Goal: Information Seeking & Learning: Learn about a topic

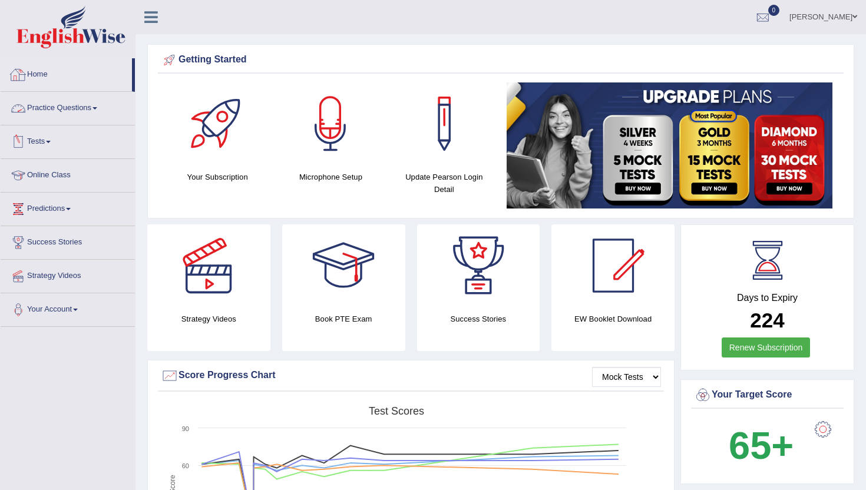
click at [39, 74] on link "Home" at bounding box center [66, 72] width 131 height 29
click at [63, 177] on link "Online Class" at bounding box center [68, 173] width 134 height 29
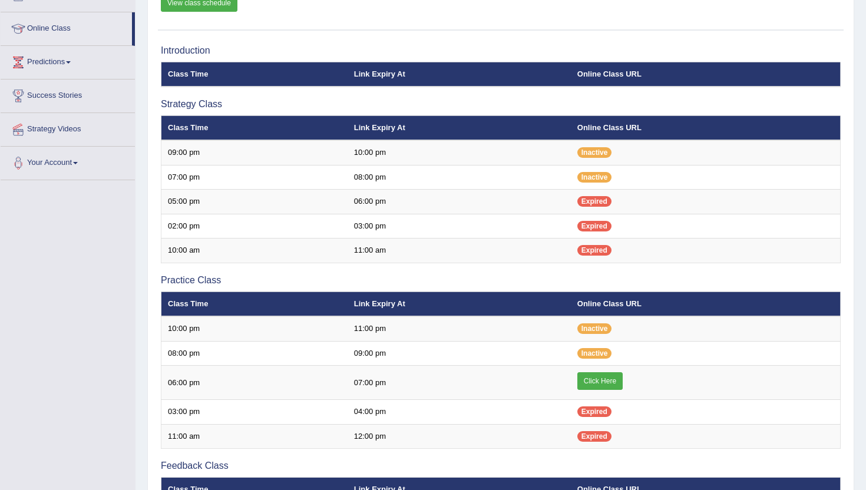
scroll to position [189, 0]
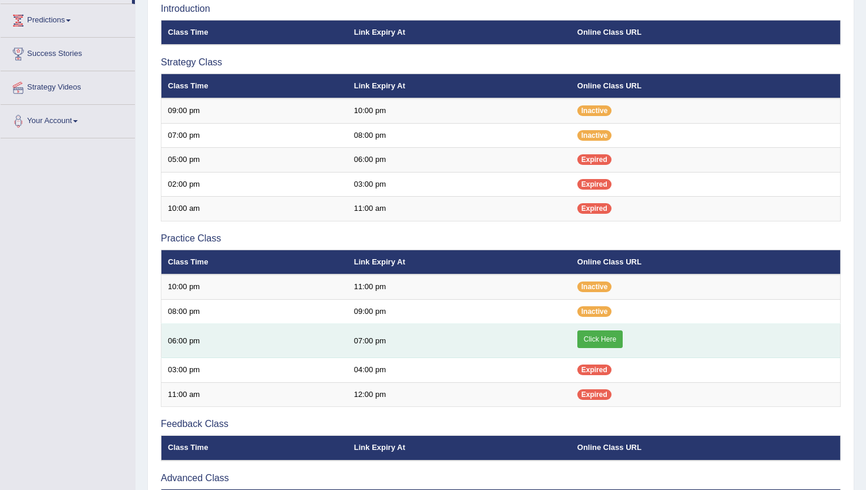
click at [600, 339] on link "Click Here" at bounding box center [599, 339] width 45 height 18
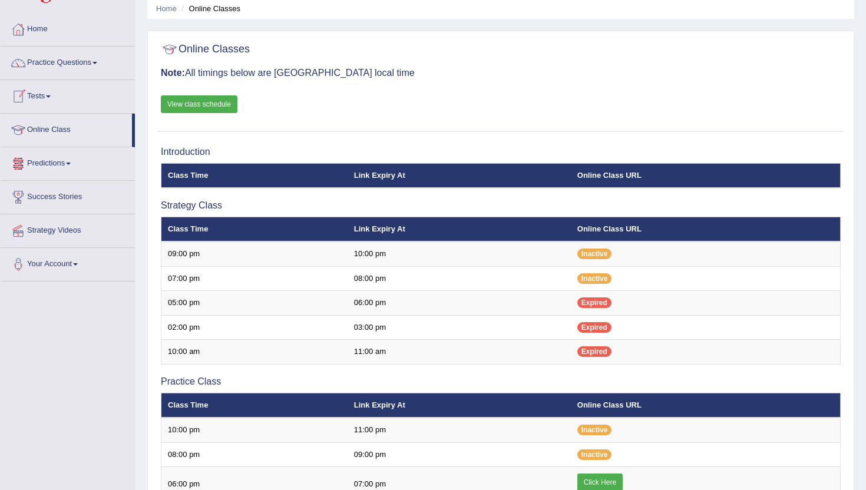
scroll to position [24, 0]
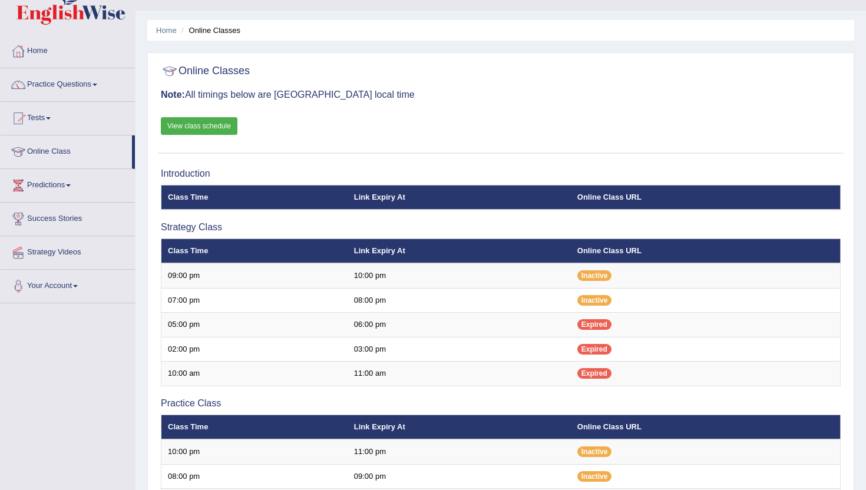
click at [41, 55] on link "Home" at bounding box center [68, 49] width 134 height 29
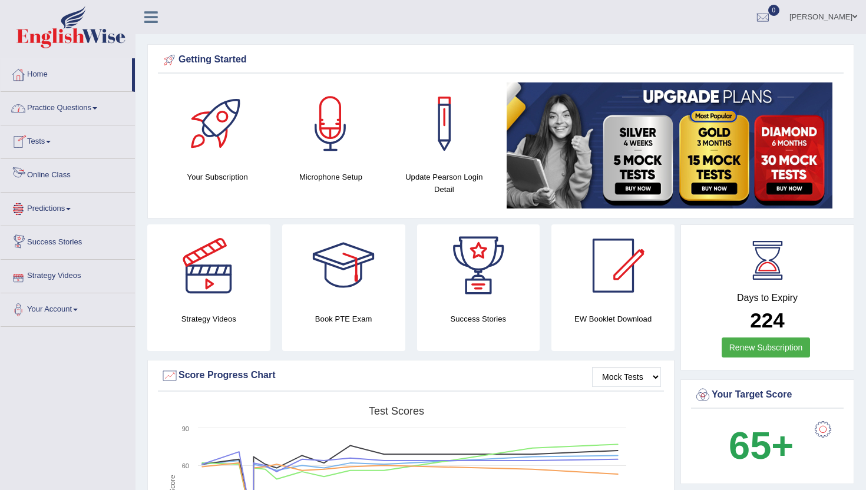
click at [67, 106] on link "Practice Questions" at bounding box center [68, 106] width 134 height 29
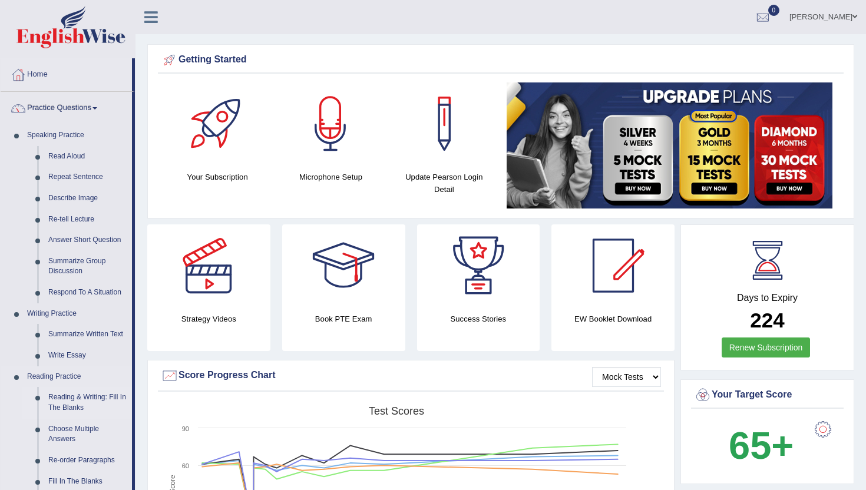
click at [89, 410] on link "Reading & Writing: Fill In The Blanks" at bounding box center [87, 402] width 89 height 31
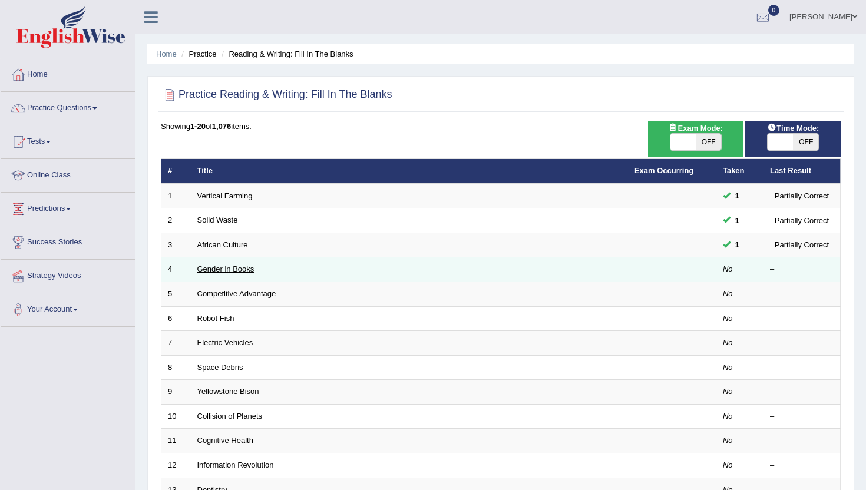
click at [217, 267] on link "Gender in Books" at bounding box center [225, 269] width 57 height 9
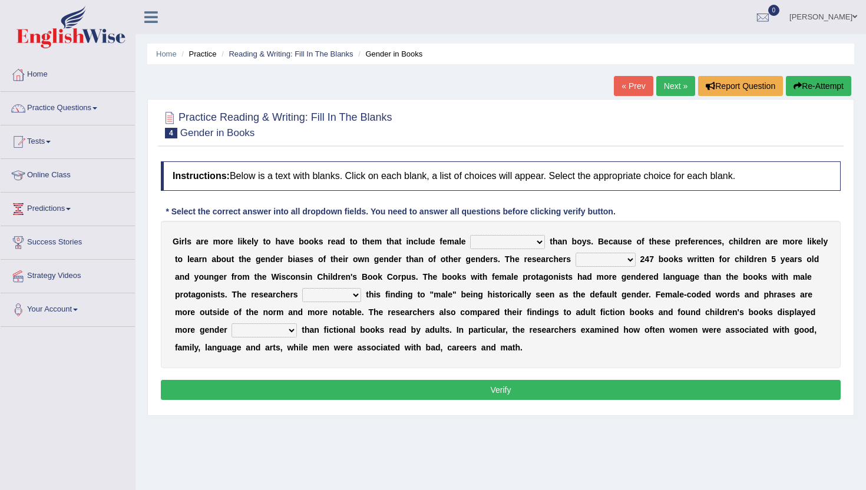
click at [498, 234] on div "G i r l s a r e m o r e l i k e l y t o h a v e b o o k s r e a d t o t h e m t…" at bounding box center [501, 294] width 680 height 147
click at [498, 244] on select "protagonists cosmogonists agonists expressionists" at bounding box center [507, 242] width 75 height 14
select select "cosmogonists"
click at [470, 235] on select "protagonists cosmogonists agonists expressionists" at bounding box center [507, 242] width 75 height 14
click at [513, 245] on select "protagonists cosmogonists agonists expressionists" at bounding box center [507, 242] width 75 height 14
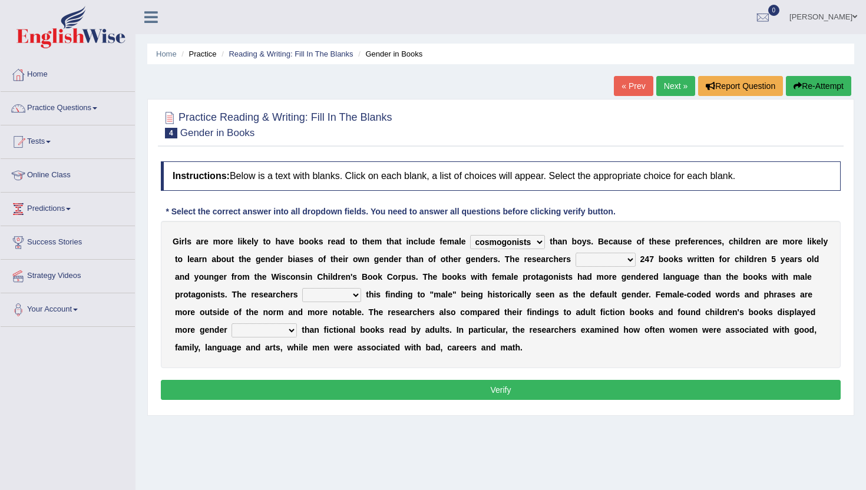
click at [616, 262] on select "hydrolyzed paralyzed catalyzed analyzed" at bounding box center [606, 260] width 60 height 14
select select "analyzed"
click at [576, 253] on select "hydrolyzed paralyzed catalyzed analyzed" at bounding box center [606, 260] width 60 height 14
click at [524, 240] on select "protagonists cosmogonists agonists expressionists" at bounding box center [507, 242] width 75 height 14
select select "protagonists"
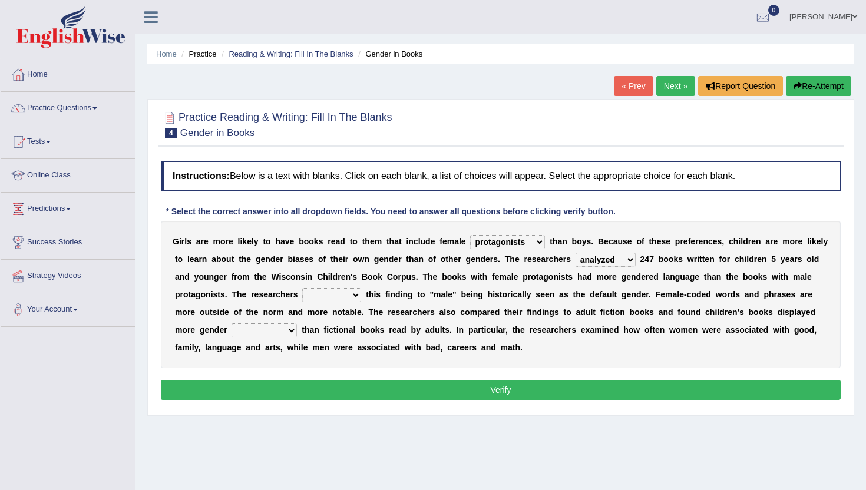
click at [470, 235] on select "protagonists cosmogonists agonists expressionists" at bounding box center [507, 242] width 75 height 14
click at [308, 294] on select "contribute tribute distribute attribute" at bounding box center [331, 295] width 59 height 14
select select "contribute"
click at [302, 288] on select "contribute tribute distribute attribute" at bounding box center [331, 295] width 59 height 14
click at [285, 333] on select "stereotypes teletypes prototypes electrotypes" at bounding box center [264, 330] width 65 height 14
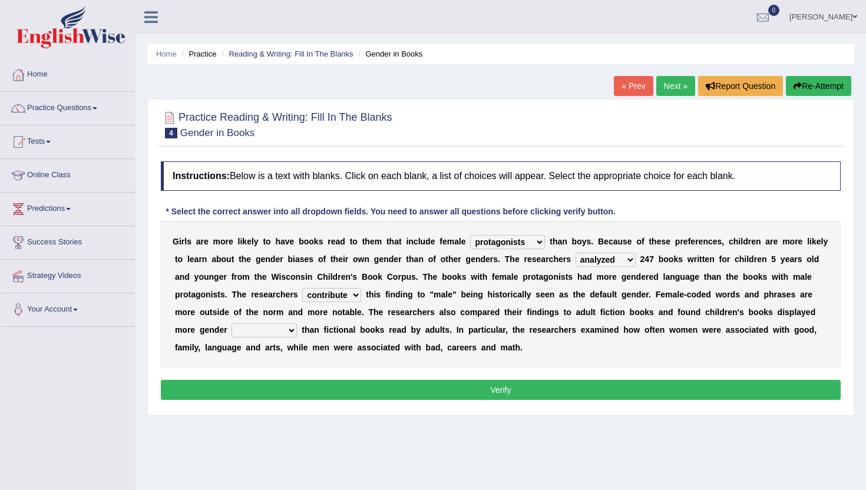
select select "stereotypes"
click at [232, 323] on select "stereotypes teletypes prototypes electrotypes" at bounding box center [264, 330] width 65 height 14
click at [308, 384] on button "Verify" at bounding box center [501, 390] width 680 height 20
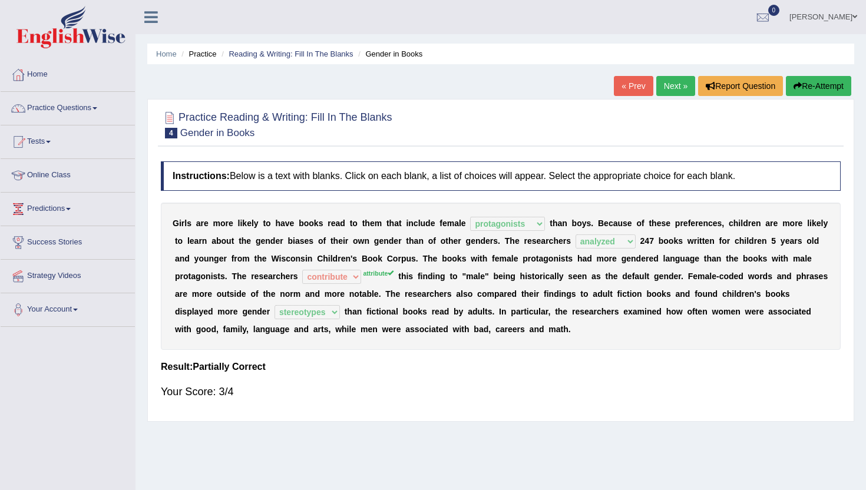
click at [671, 80] on link "Next »" at bounding box center [675, 86] width 39 height 20
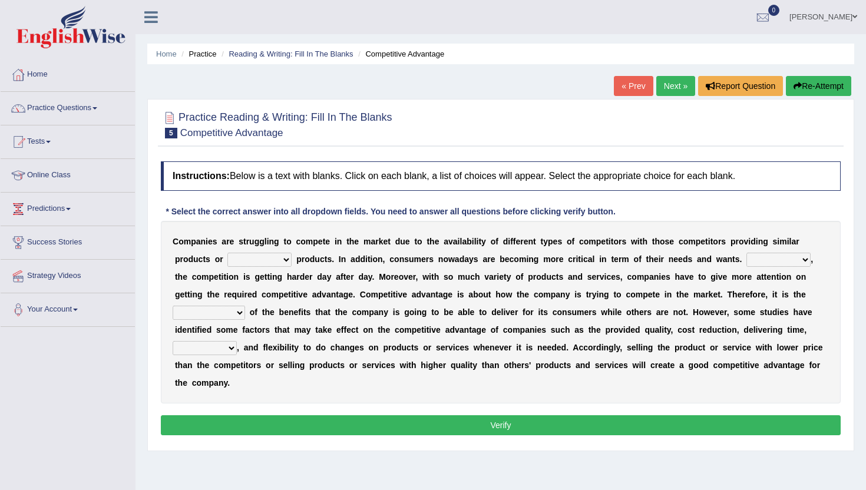
click at [268, 259] on select "constitution restitution substitution institution" at bounding box center [259, 260] width 64 height 14
select select "substitution"
click at [227, 253] on select "constitution restitution substitution institution" at bounding box center [259, 260] width 64 height 14
click at [761, 263] on select "However Instead Additionally Therefore" at bounding box center [778, 260] width 64 height 14
click at [746, 253] on select "However Instead Additionally Therefore" at bounding box center [778, 260] width 64 height 14
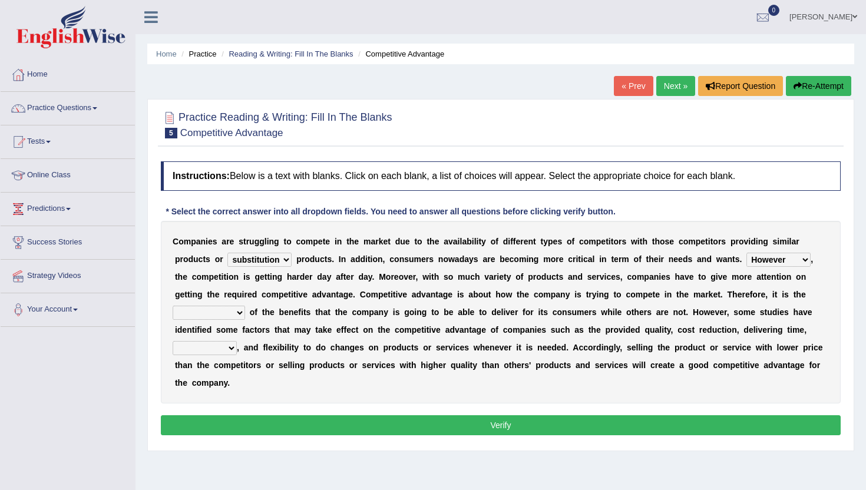
click at [785, 256] on select "However Instead Additionally Therefore" at bounding box center [778, 260] width 64 height 14
select select "Therefore"
click at [746, 253] on select "However Instead Additionally Therefore" at bounding box center [778, 260] width 64 height 14
click at [201, 315] on select "dissemination ordination determination incarnation" at bounding box center [209, 313] width 72 height 14
select select "dissemination"
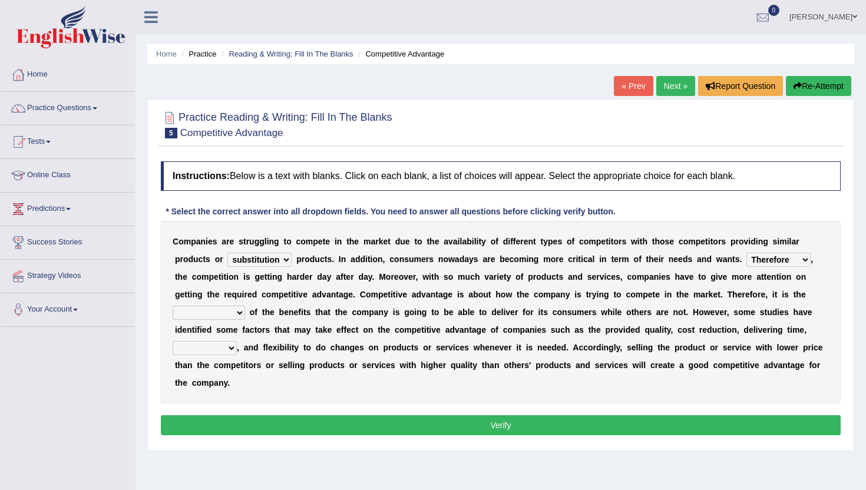
click at [173, 306] on select "dissemination ordination determination incarnation" at bounding box center [209, 313] width 72 height 14
click at [200, 353] on select "captivation aggregation deprivation innovation" at bounding box center [205, 348] width 64 height 14
select select "aggregation"
click at [173, 341] on select "captivation aggregation deprivation innovation" at bounding box center [205, 348] width 64 height 14
click at [250, 424] on button "Verify" at bounding box center [501, 425] width 680 height 20
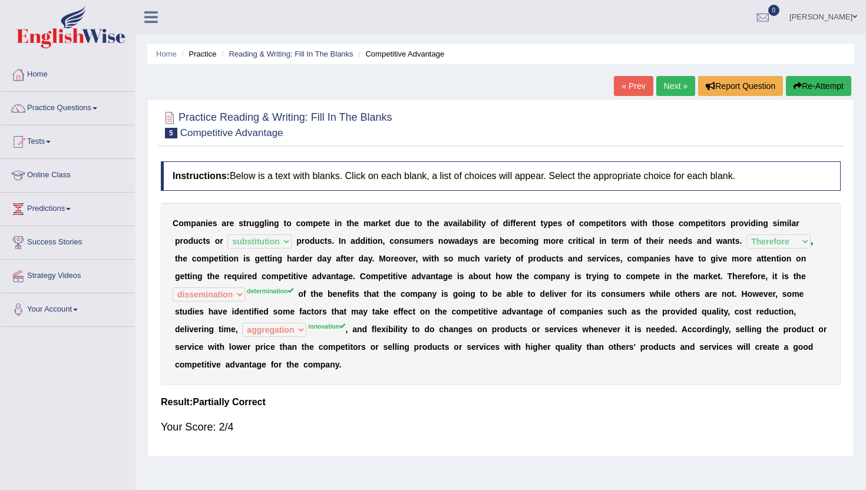
click at [675, 91] on link "Next »" at bounding box center [675, 86] width 39 height 20
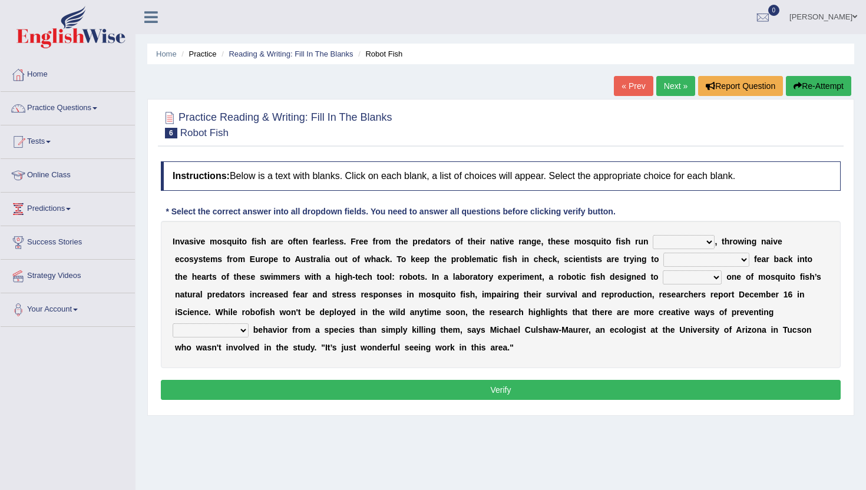
click at [669, 243] on select "occupant flippant rampant concordant" at bounding box center [684, 242] width 62 height 14
select select "occupant"
click at [653, 235] on select "occupant flippant rampant concordant" at bounding box center [684, 242] width 62 height 14
click at [672, 258] on select "accept spike strike drake" at bounding box center [706, 260] width 86 height 14
click at [663, 253] on select "accept spike strike drake" at bounding box center [706, 260] width 86 height 14
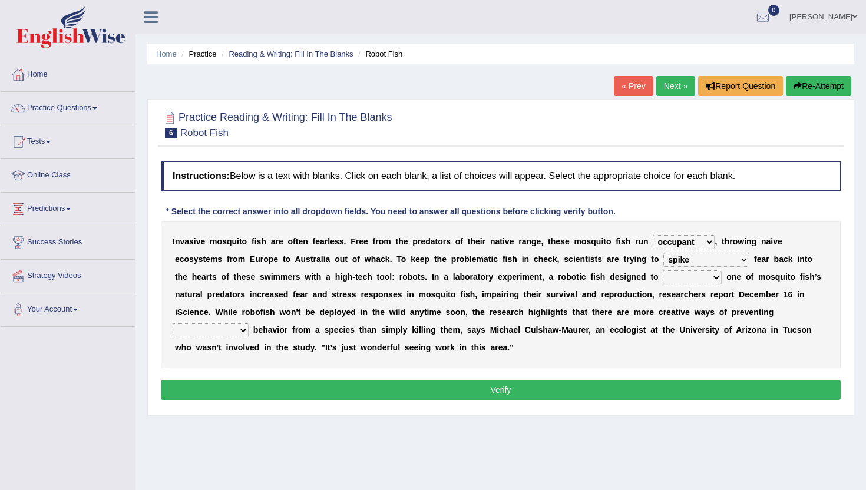
click at [689, 265] on select "accept spike strike drake" at bounding box center [706, 260] width 86 height 14
select select "accept"
click at [663, 253] on select "accept spike strike drake" at bounding box center [706, 260] width 86 height 14
click at [680, 276] on select "bequest mimic battle conquest" at bounding box center [692, 277] width 59 height 14
select select "mimic"
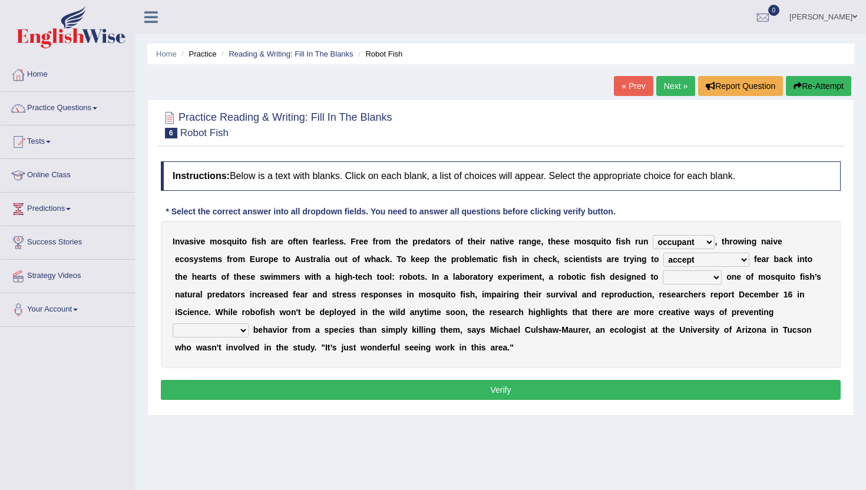
click at [663, 270] on select "bequest mimic battle conquest" at bounding box center [692, 277] width 59 height 14
click at [243, 336] on select "unprivileged unprecedented uncharted unwanted" at bounding box center [211, 330] width 76 height 14
select select "unwanted"
click at [173, 323] on select "unprivileged unprecedented uncharted unwanted" at bounding box center [211, 330] width 76 height 14
click at [295, 389] on button "Verify" at bounding box center [501, 390] width 680 height 20
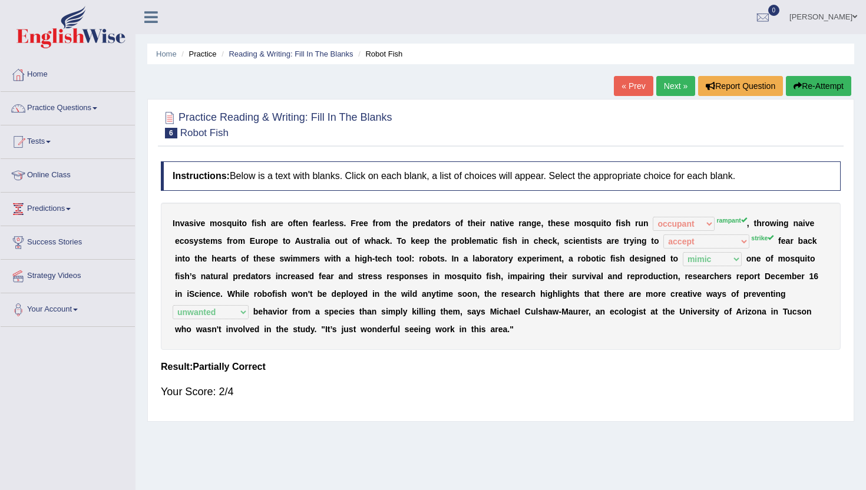
click at [670, 81] on link "Next »" at bounding box center [675, 86] width 39 height 20
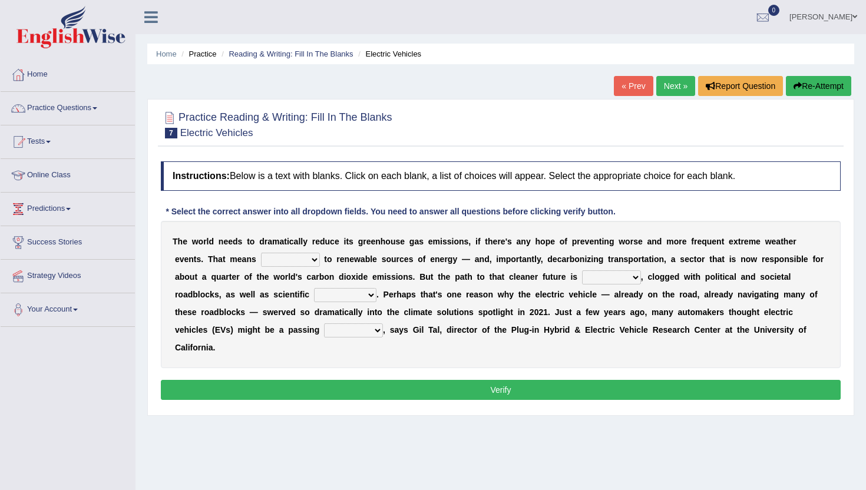
click at [290, 256] on select "grafting drafting crafting shifting" at bounding box center [290, 260] width 59 height 14
select select "shifting"
click at [261, 253] on select "grafting drafting crafting shifting" at bounding box center [290, 260] width 59 height 14
click at [604, 281] on select "daunting daunted daunt dauntless" at bounding box center [611, 277] width 59 height 14
select select "dauntless"
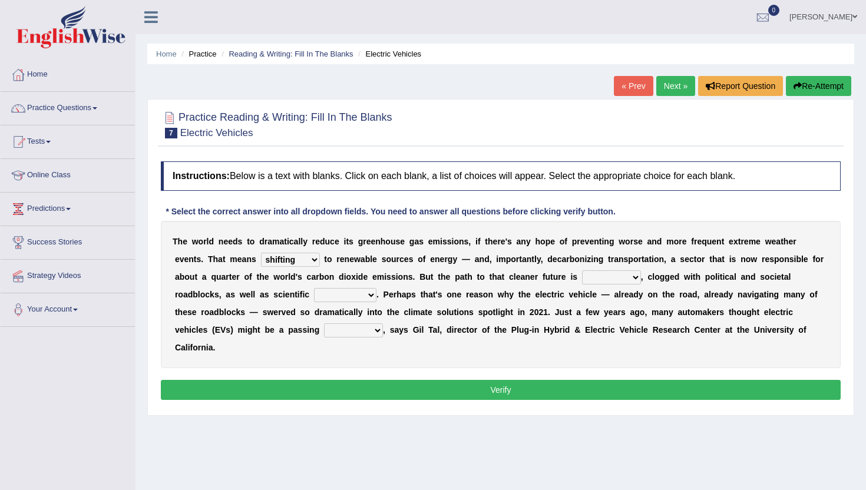
click at [582, 270] on select "daunting daunted daunt dauntless" at bounding box center [611, 277] width 59 height 14
click at [370, 290] on select "spectacles obstacles tentacles receptacles" at bounding box center [345, 295] width 62 height 14
select select "obstacles"
click at [314, 288] on select "spectacles obstacles tentacles receptacles" at bounding box center [345, 295] width 62 height 14
click at [352, 300] on select "spectacles obstacles tentacles receptacles" at bounding box center [345, 295] width 62 height 14
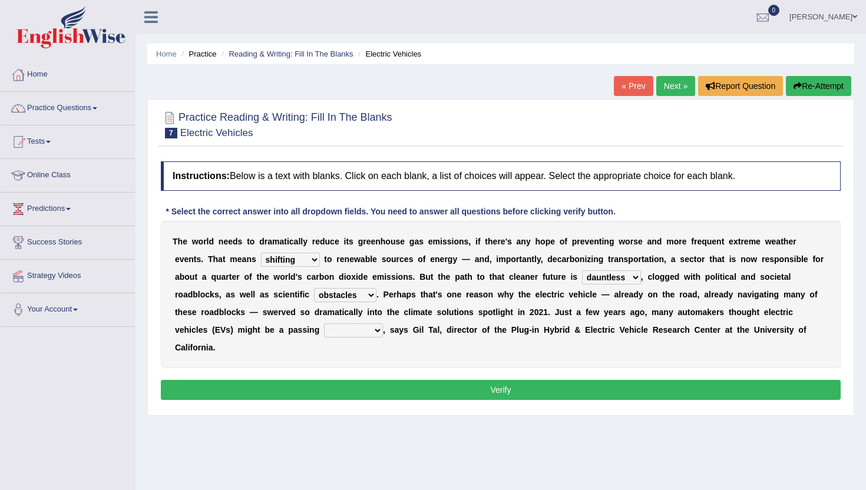
click at [363, 334] on select "fad gad tad lad" at bounding box center [353, 330] width 59 height 14
select select "fad"
click at [324, 323] on select "fad gad tad lad" at bounding box center [353, 330] width 59 height 14
click at [368, 388] on button "Verify" at bounding box center [501, 390] width 680 height 20
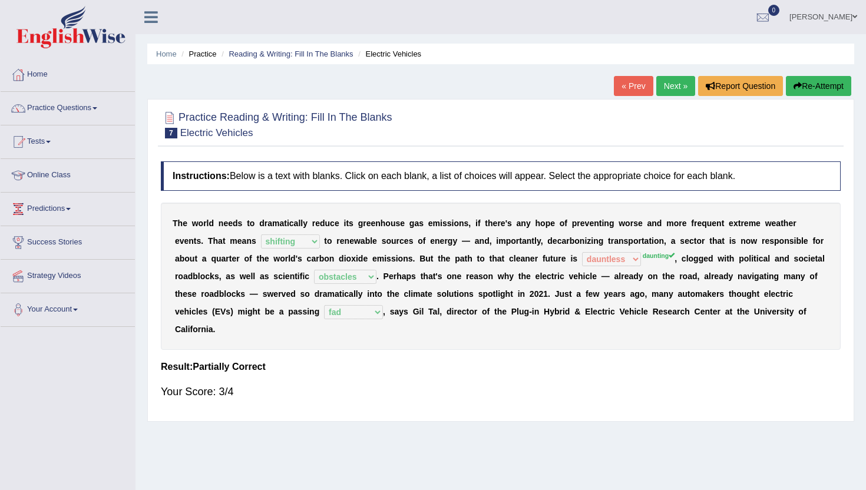
click at [671, 84] on link "Next »" at bounding box center [675, 86] width 39 height 20
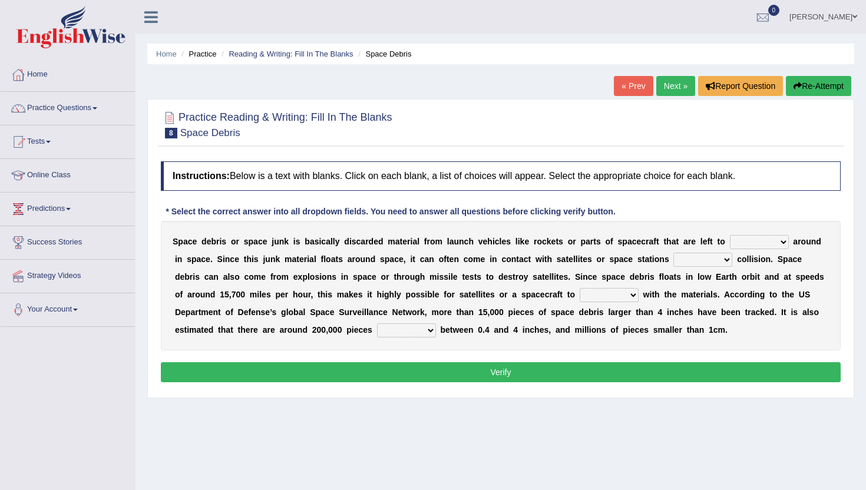
click at [783, 247] on select "twist center roam loll" at bounding box center [759, 242] width 59 height 14
select select "roam"
click at [730, 235] on select "twist center roam loll" at bounding box center [759, 242] width 59 height 14
click at [772, 238] on select "twist center roam loll" at bounding box center [759, 242] width 59 height 14
click at [720, 262] on select "risks risk risked risking" at bounding box center [702, 260] width 59 height 14
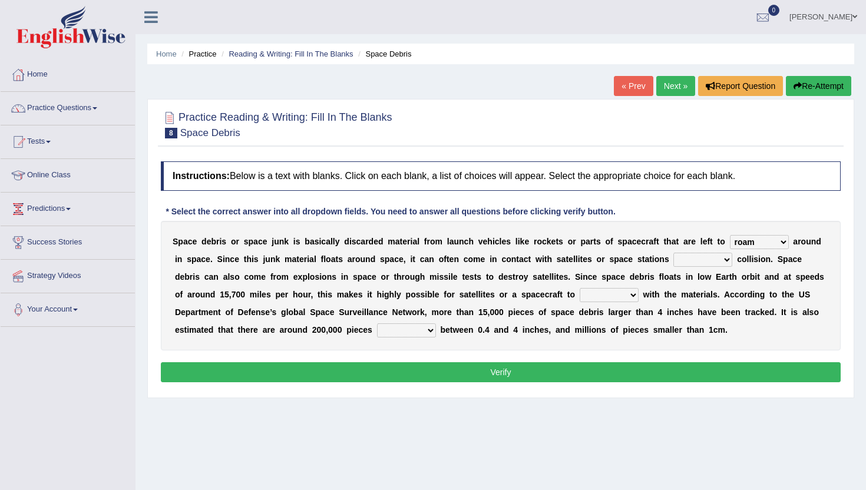
select select "risk"
click at [675, 253] on select "risks risk risked risking" at bounding box center [702, 260] width 59 height 14
click at [609, 295] on select "collect collate collide collocate" at bounding box center [609, 295] width 59 height 14
select select "collect"
click at [580, 288] on select "collect collate collide collocate" at bounding box center [609, 295] width 59 height 14
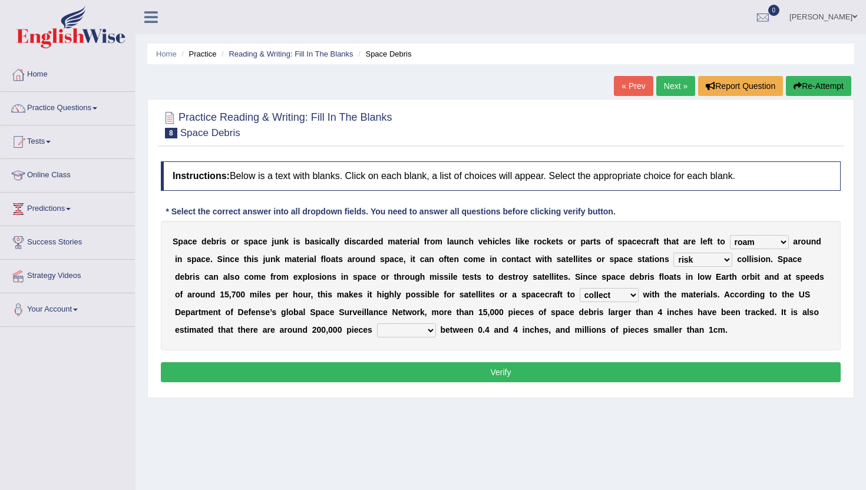
click at [396, 329] on select "sized sizing size sizes" at bounding box center [406, 330] width 59 height 14
select select "size"
click at [378, 323] on select "sized sizing size sizes" at bounding box center [406, 330] width 59 height 14
click at [412, 374] on button "Verify" at bounding box center [501, 372] width 680 height 20
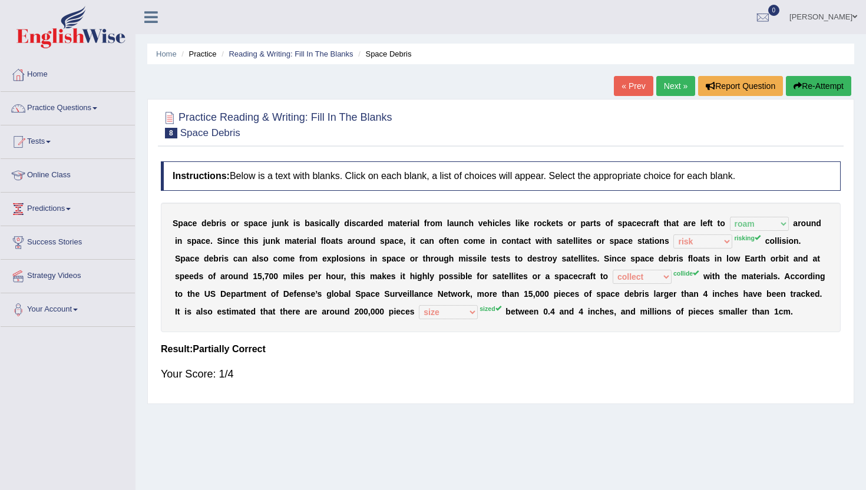
click at [663, 89] on link "Next »" at bounding box center [675, 86] width 39 height 20
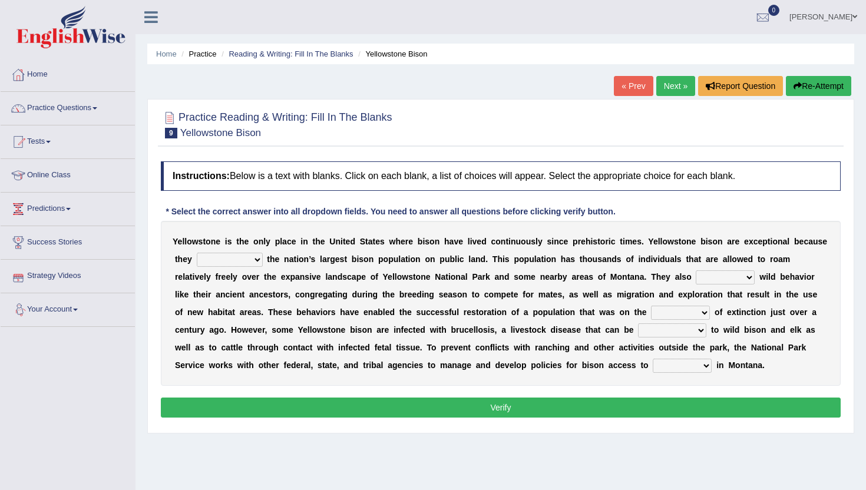
click at [233, 256] on select "congregate comprise consist compromise" at bounding box center [230, 260] width 66 height 14
click at [70, 110] on link "Practice Questions" at bounding box center [68, 106] width 134 height 29
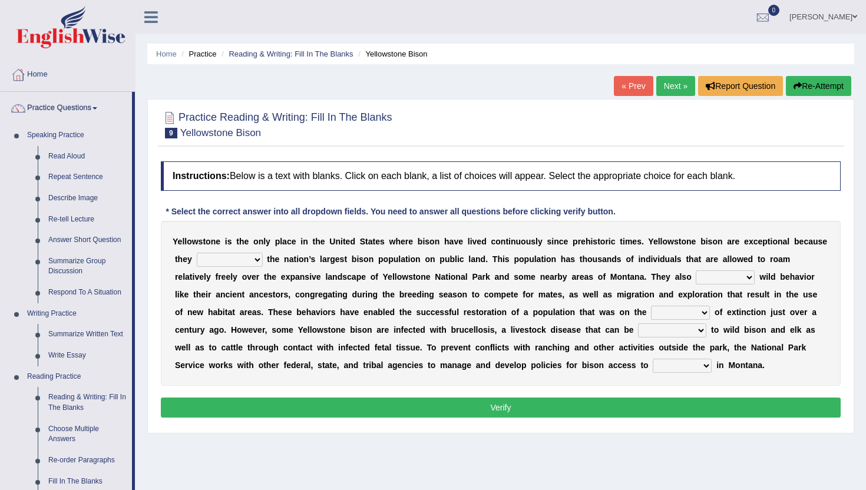
click at [135, 452] on div "Home Practice Reading & Writing: Fill In The Blanks Yellowstone Bison « Prev Ne…" at bounding box center [500, 294] width 730 height 589
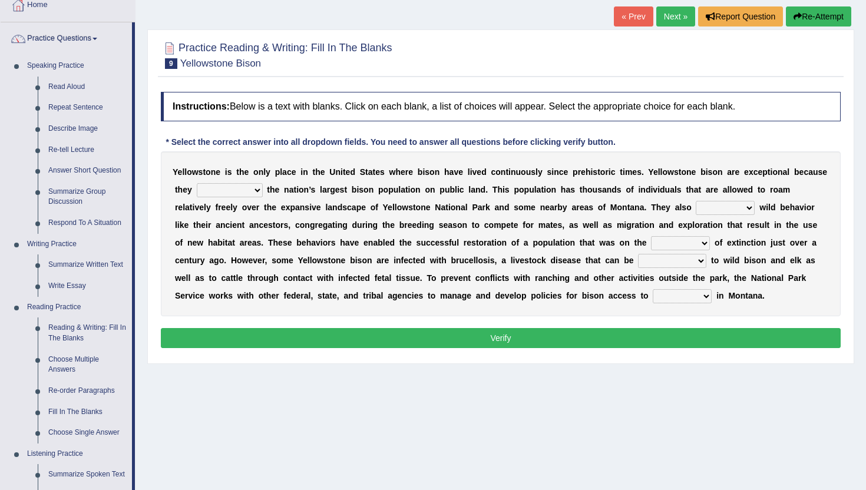
scroll to position [71, 0]
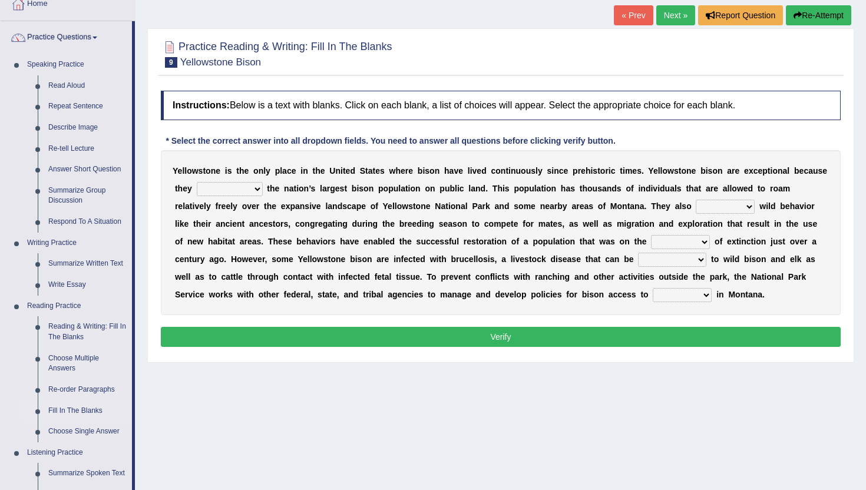
click at [77, 407] on link "Fill In The Blanks" at bounding box center [87, 411] width 89 height 21
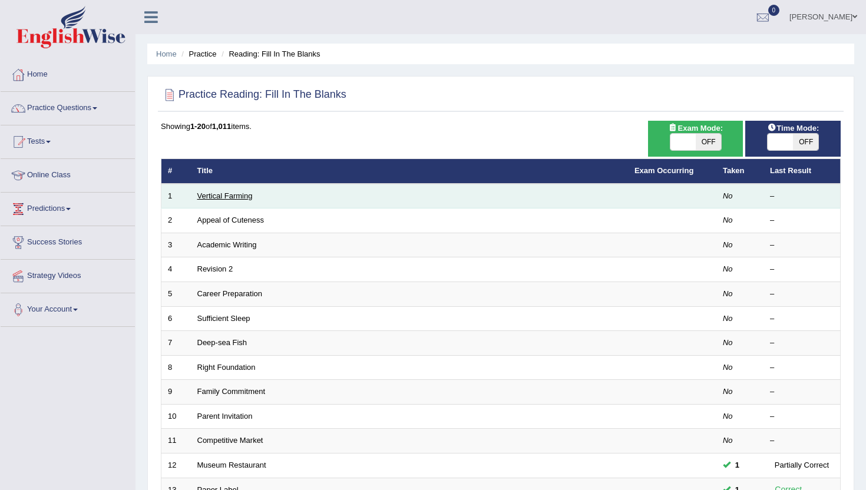
click at [230, 197] on link "Vertical Farming" at bounding box center [224, 195] width 55 height 9
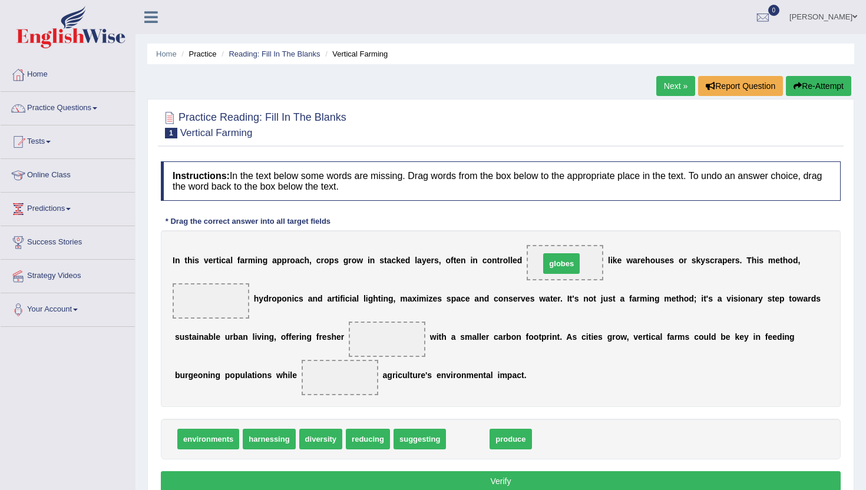
drag, startPoint x: 465, startPoint y: 443, endPoint x: 559, endPoint y: 267, distance: 199.5
drag, startPoint x: 561, startPoint y: 263, endPoint x: 540, endPoint y: 451, distance: 188.5
click at [263, 445] on span "harnessing" at bounding box center [269, 439] width 52 height 21
drag, startPoint x: 467, startPoint y: 443, endPoint x: 233, endPoint y: 308, distance: 270.0
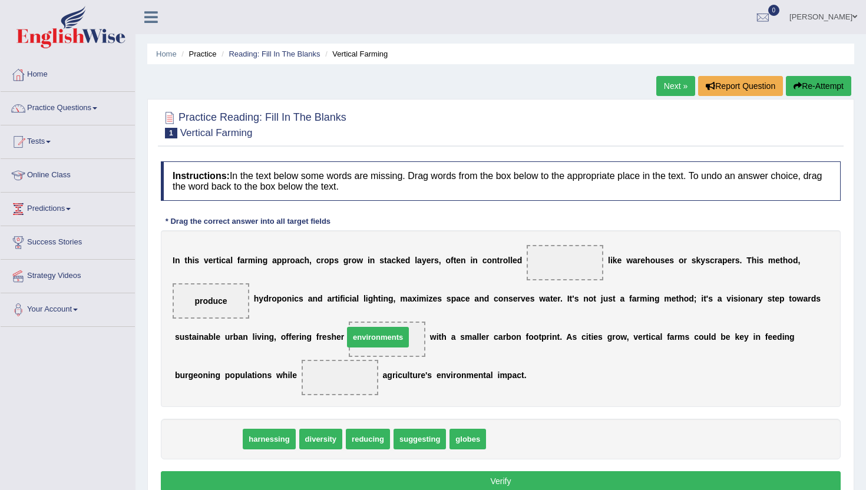
drag, startPoint x: 200, startPoint y: 437, endPoint x: 369, endPoint y: 335, distance: 197.4
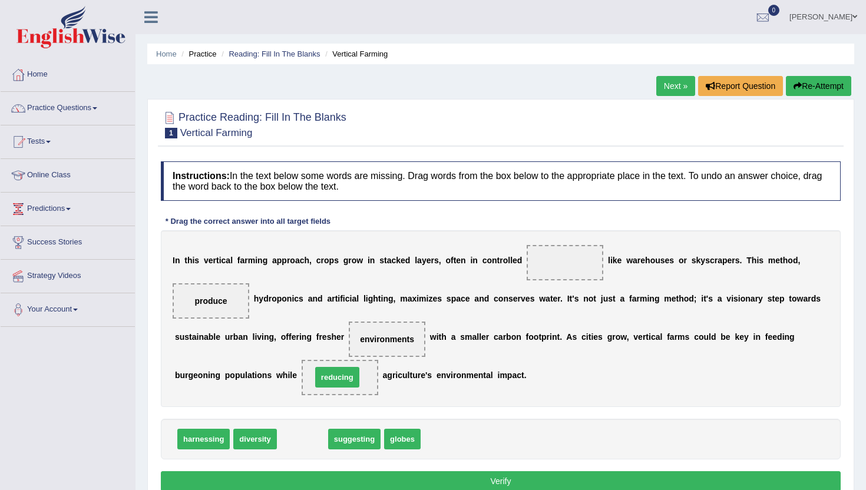
drag, startPoint x: 292, startPoint y: 439, endPoint x: 326, endPoint y: 378, distance: 71.0
click at [193, 443] on span "harnessing" at bounding box center [203, 439] width 52 height 21
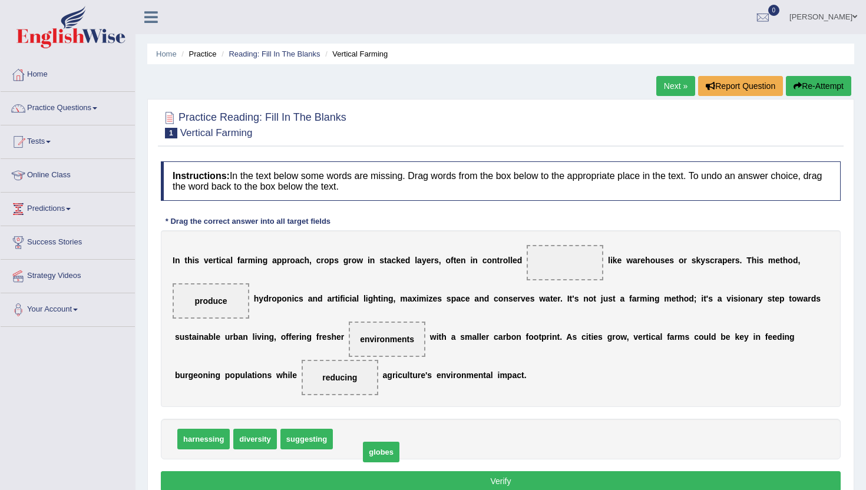
drag, startPoint x: 349, startPoint y: 441, endPoint x: 376, endPoint y: 451, distance: 28.6
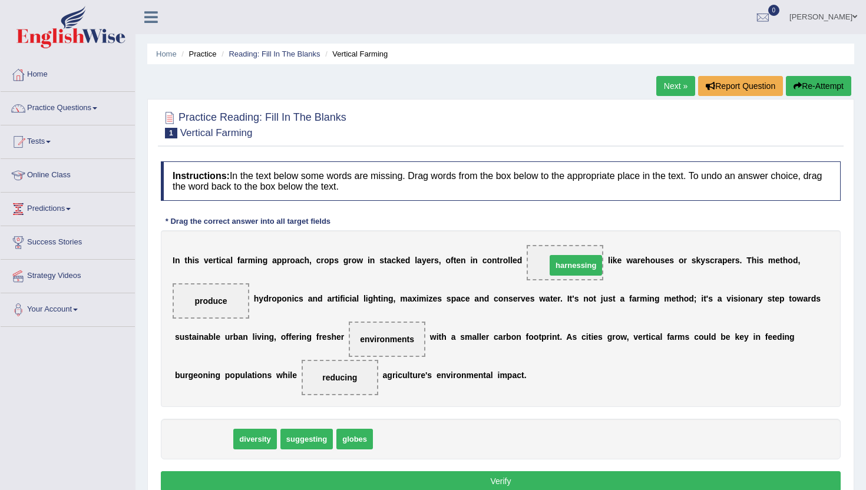
drag, startPoint x: 196, startPoint y: 444, endPoint x: 564, endPoint y: 269, distance: 407.6
click at [560, 475] on button "Verify" at bounding box center [501, 481] width 680 height 20
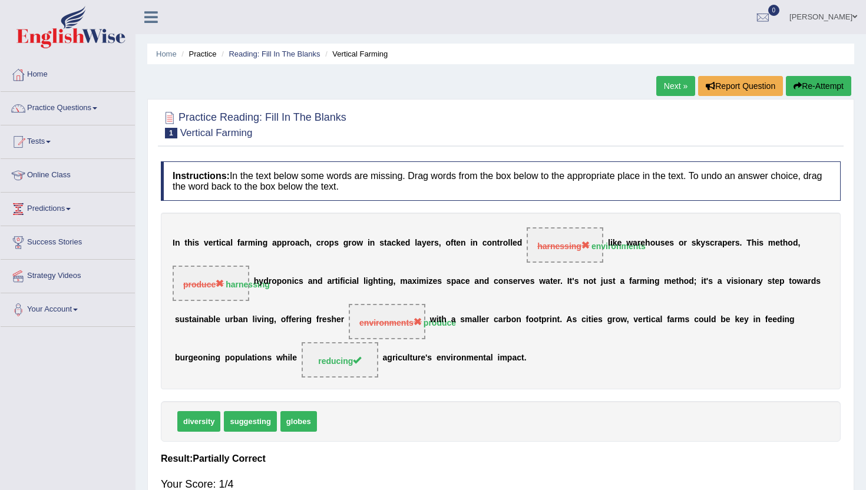
click at [663, 83] on link "Next »" at bounding box center [675, 86] width 39 height 20
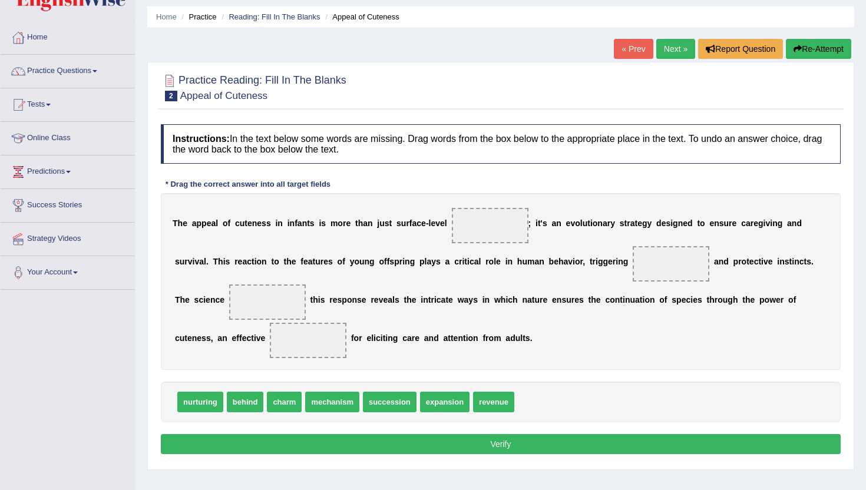
scroll to position [47, 0]
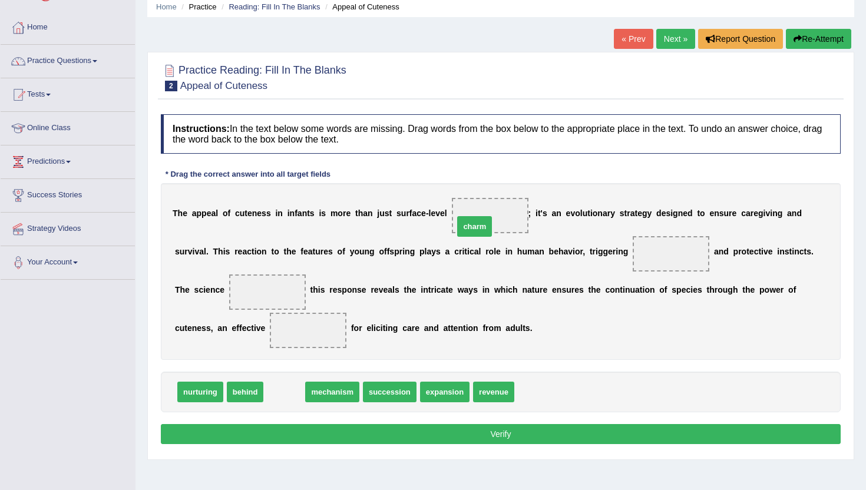
drag, startPoint x: 273, startPoint y: 396, endPoint x: 467, endPoint y: 227, distance: 256.7
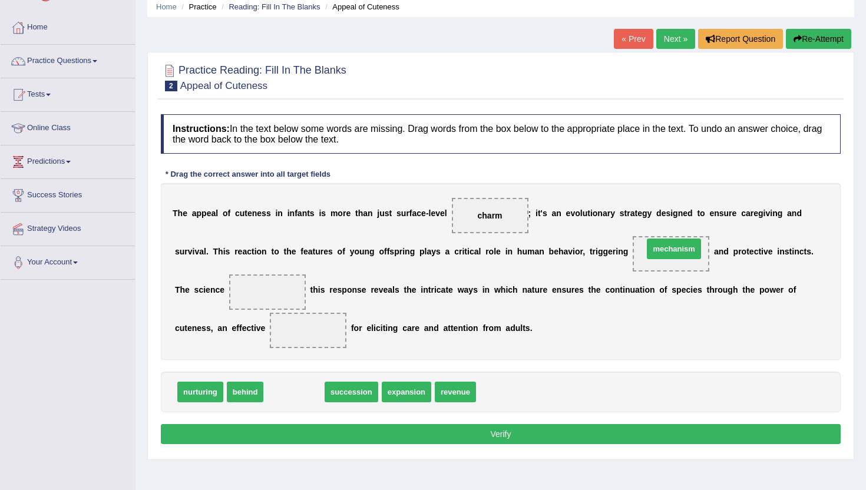
drag, startPoint x: 281, startPoint y: 396, endPoint x: 660, endPoint y: 257, distance: 404.0
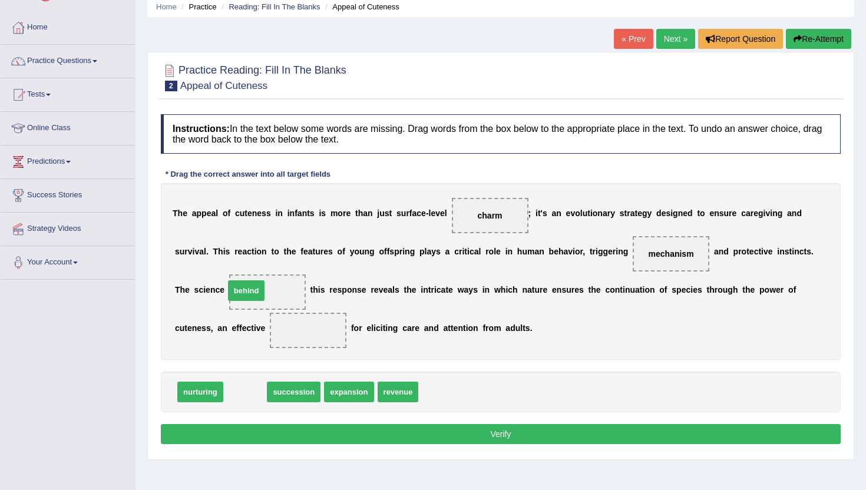
drag, startPoint x: 239, startPoint y: 391, endPoint x: 240, endPoint y: 289, distance: 101.3
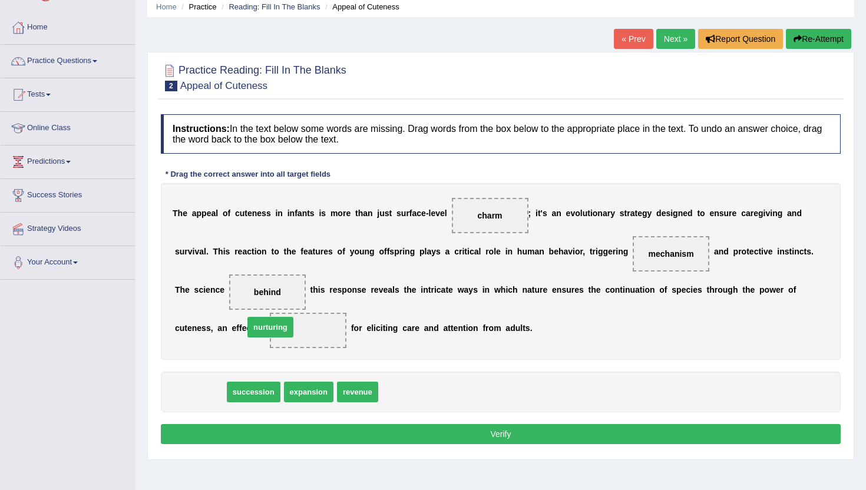
drag, startPoint x: 193, startPoint y: 395, endPoint x: 263, endPoint y: 330, distance: 95.5
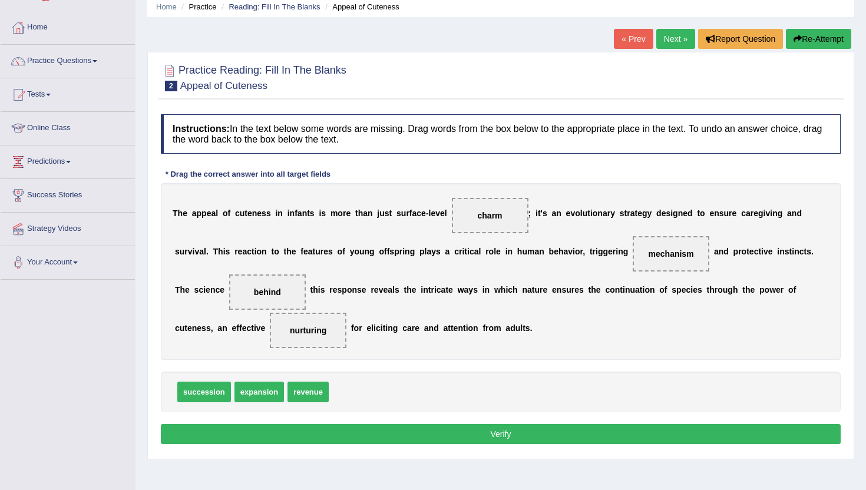
click at [289, 437] on button "Verify" at bounding box center [501, 434] width 680 height 20
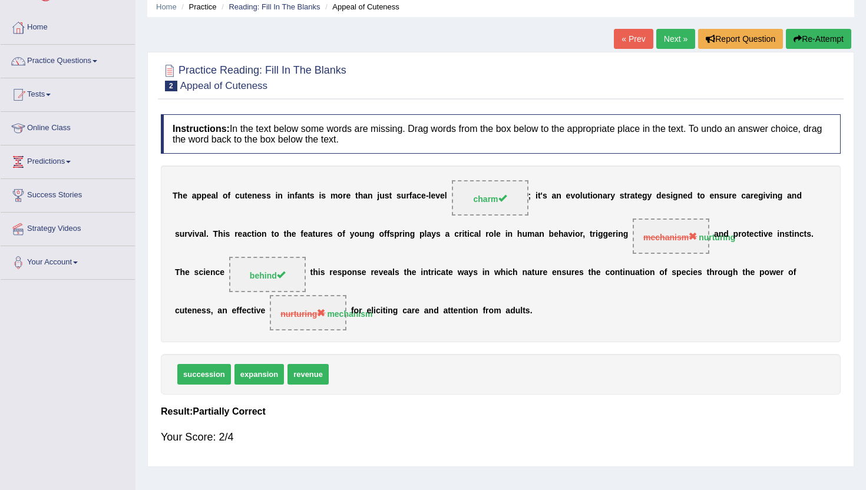
click at [664, 41] on link "Next »" at bounding box center [675, 39] width 39 height 20
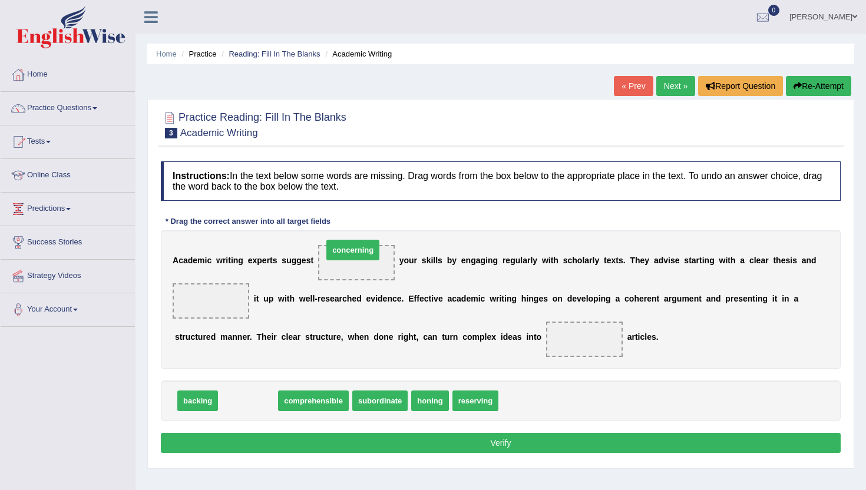
drag, startPoint x: 227, startPoint y: 401, endPoint x: 333, endPoint y: 247, distance: 186.0
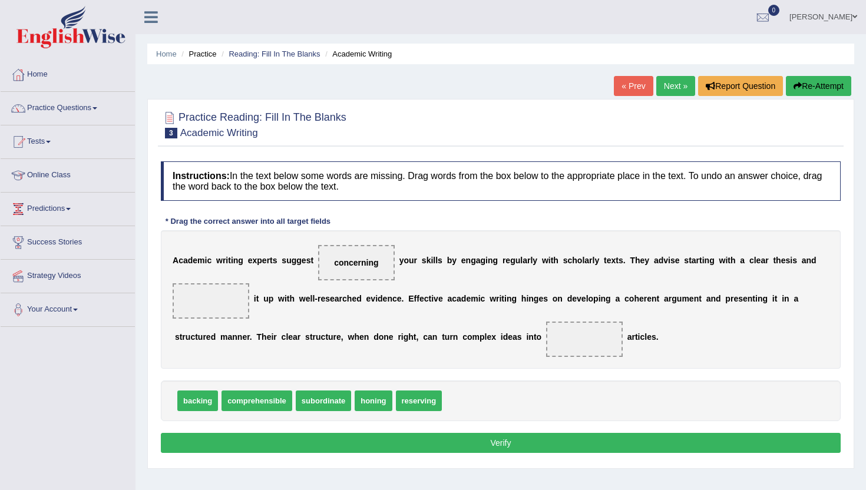
click at [350, 265] on span "concerning" at bounding box center [356, 262] width 44 height 9
drag, startPoint x: 410, startPoint y: 404, endPoint x: 200, endPoint y: 302, distance: 234.0
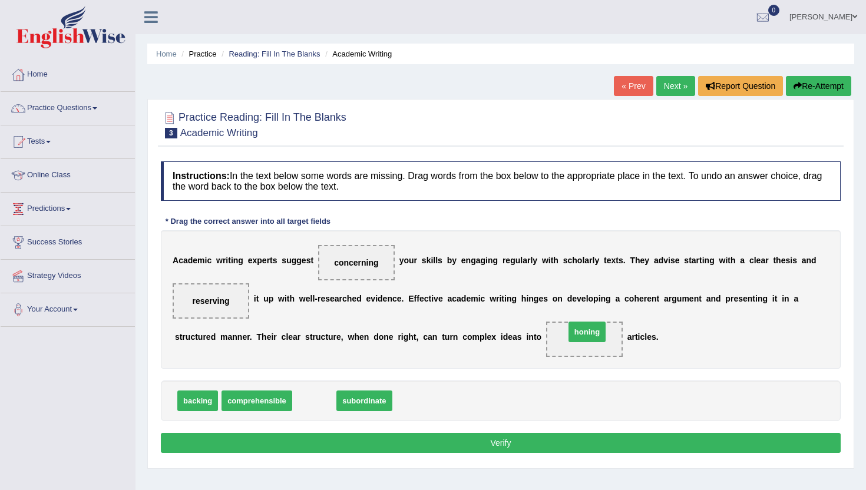
drag, startPoint x: 314, startPoint y: 406, endPoint x: 587, endPoint y: 338, distance: 281.3
click at [505, 441] on button "Verify" at bounding box center [501, 443] width 680 height 20
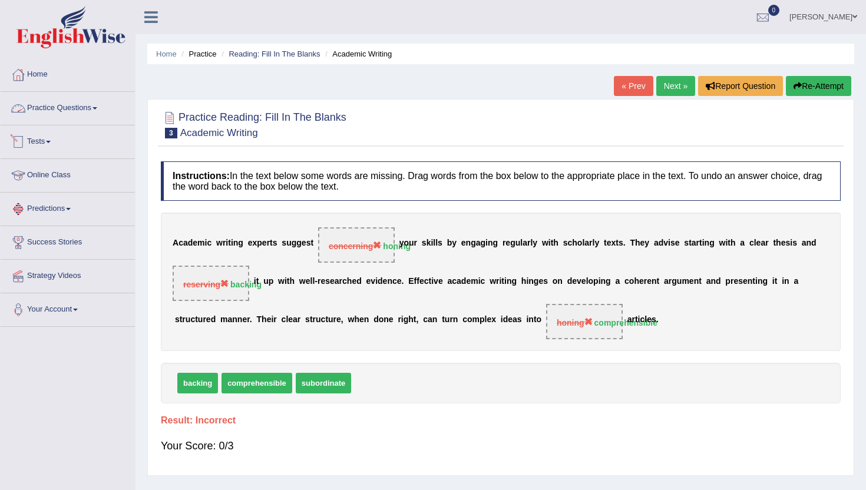
click at [55, 105] on link "Practice Questions" at bounding box center [68, 106] width 134 height 29
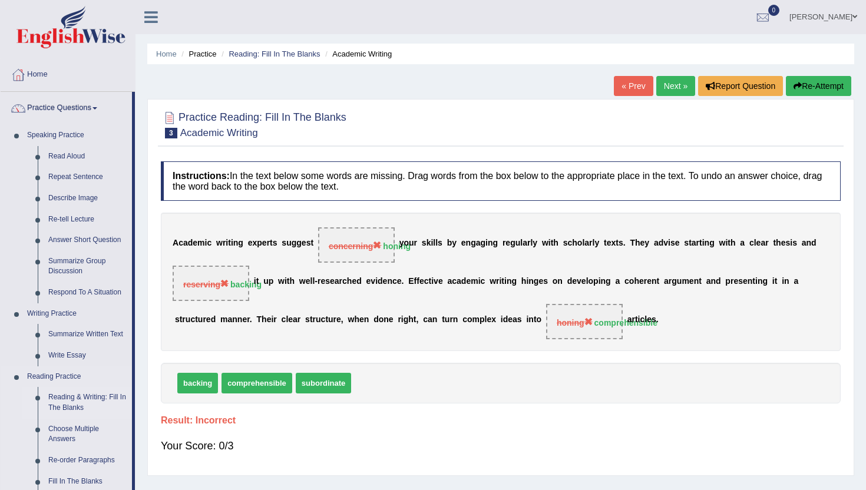
click at [113, 414] on link "Reading & Writing: Fill In The Blanks" at bounding box center [87, 402] width 89 height 31
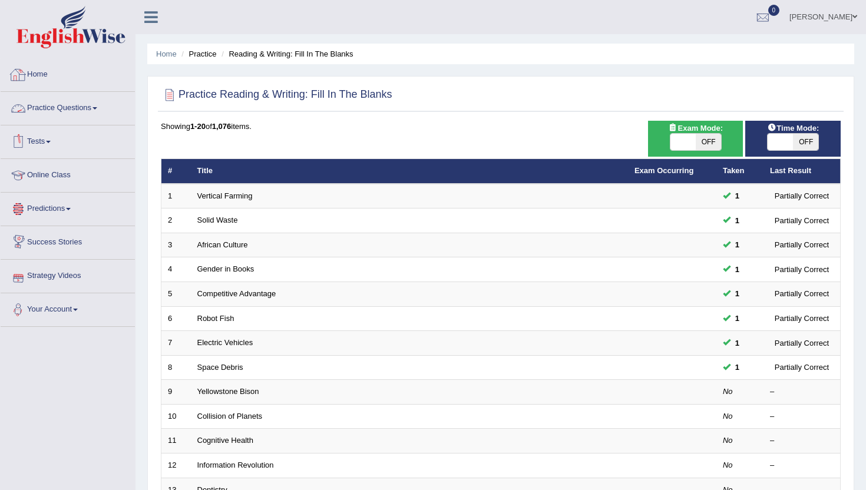
click at [49, 74] on link "Home" at bounding box center [68, 72] width 134 height 29
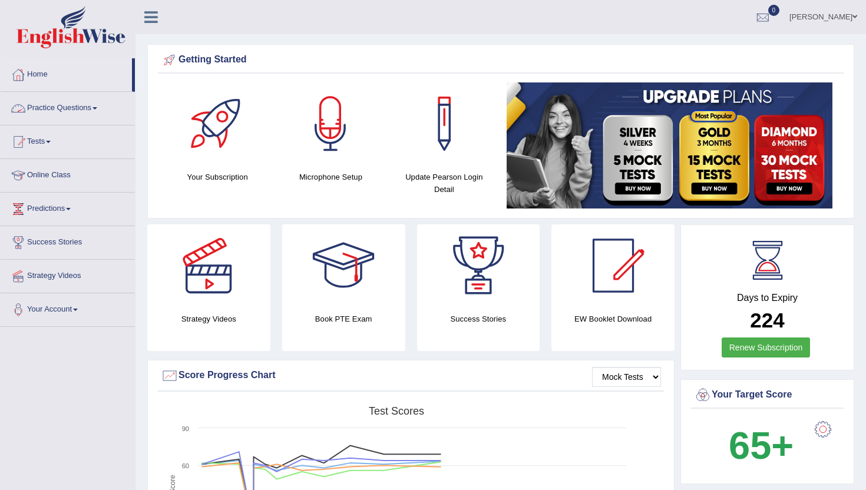
click at [52, 105] on link "Practice Questions" at bounding box center [68, 106] width 134 height 29
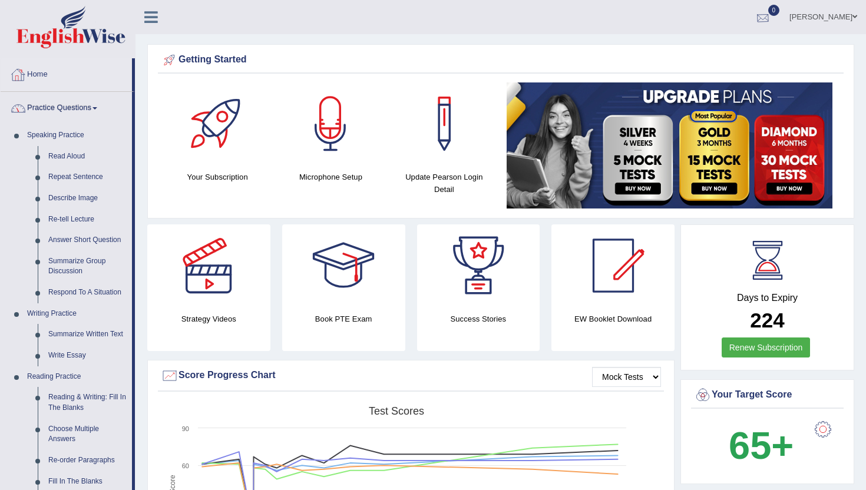
click at [772, 12] on div at bounding box center [763, 18] width 18 height 18
click at [725, 52] on link "See All Alerts" at bounding box center [691, 49] width 65 height 13
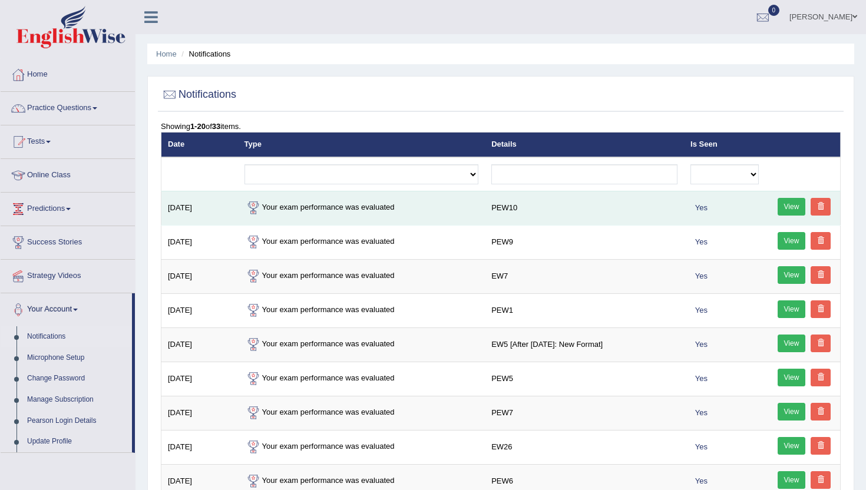
click at [817, 209] on span at bounding box center [820, 206] width 7 height 7
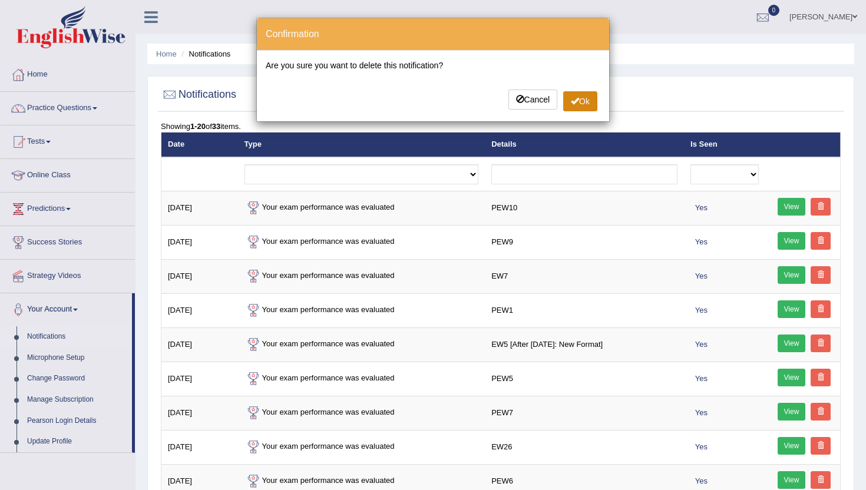
click at [584, 103] on button "Ok" at bounding box center [580, 101] width 34 height 20
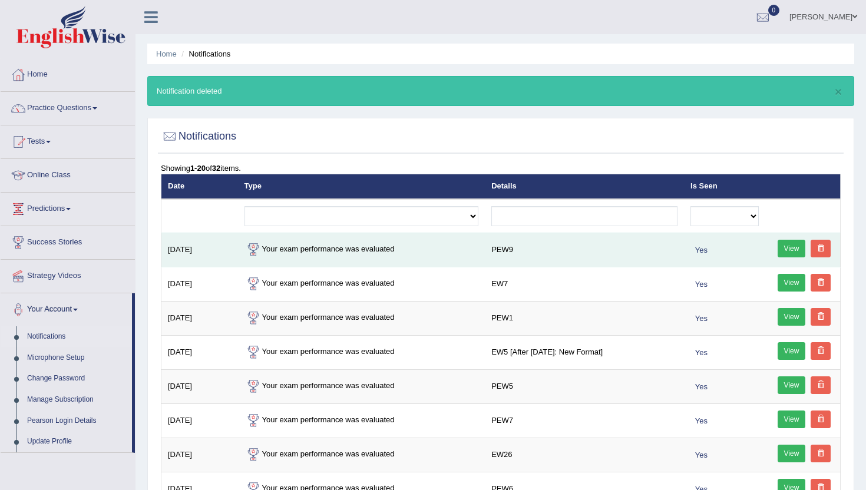
click at [785, 246] on link "View" at bounding box center [792, 249] width 28 height 18
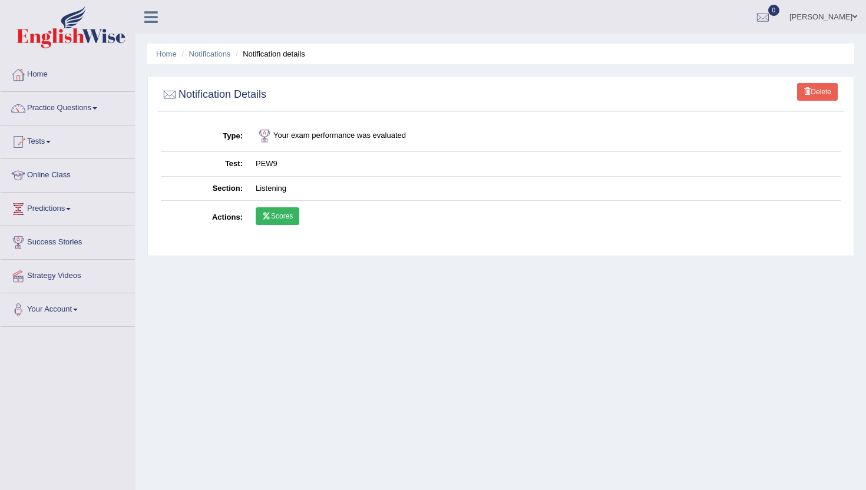
click at [293, 221] on link "Scores" at bounding box center [278, 216] width 44 height 18
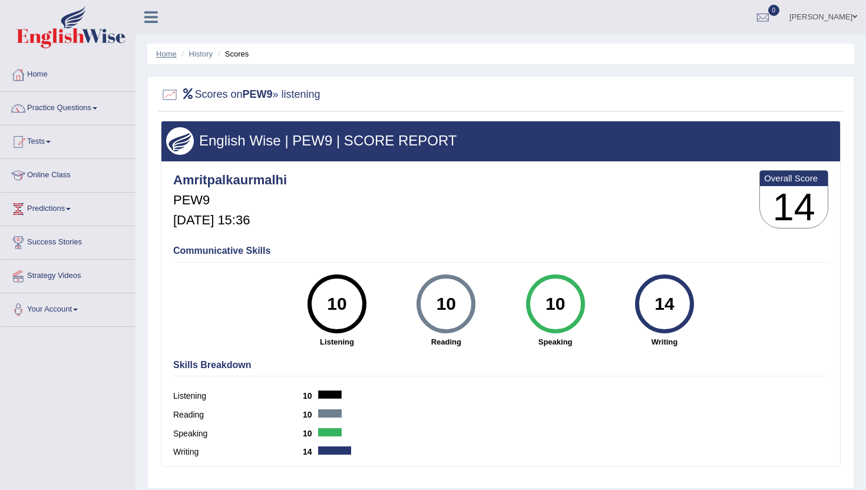
click at [169, 51] on link "Home" at bounding box center [166, 53] width 21 height 9
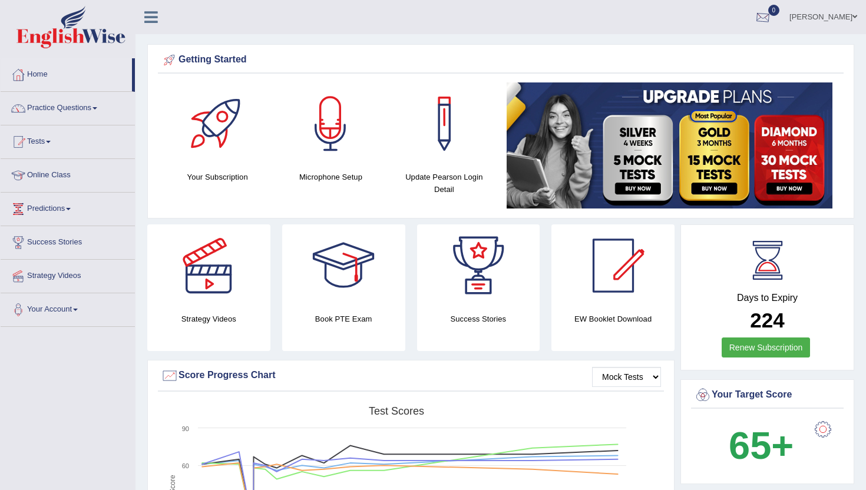
click at [772, 17] on div at bounding box center [763, 18] width 18 height 18
click at [743, 44] on div "See All Alerts" at bounding box center [692, 50] width 157 height 12
click at [772, 19] on div at bounding box center [763, 18] width 18 height 18
click at [703, 48] on strong "See All Alerts" at bounding box center [688, 49] width 52 height 9
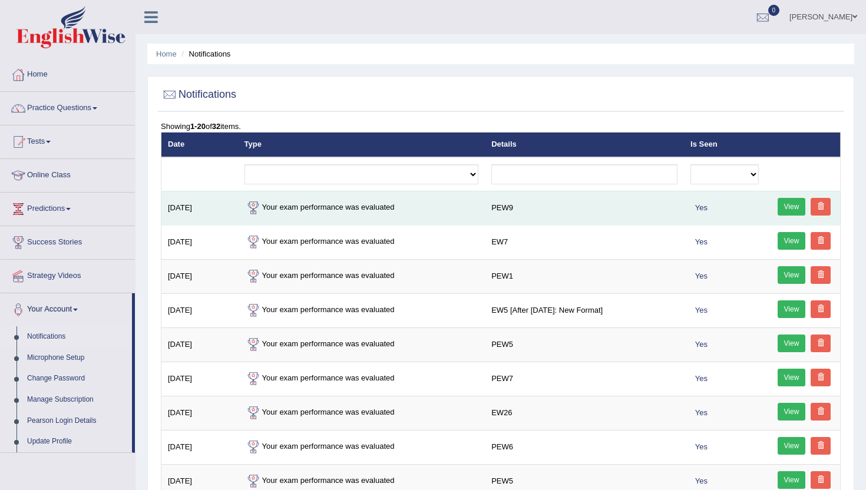
click at [826, 206] on link at bounding box center [821, 207] width 20 height 18
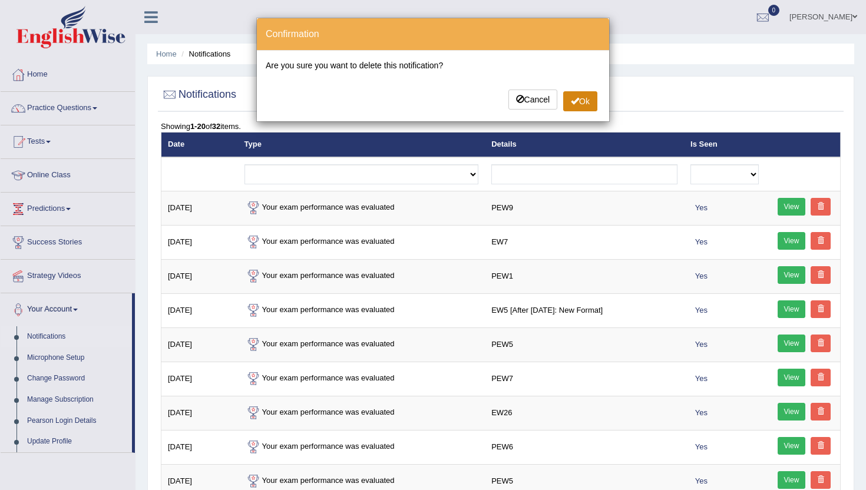
click at [587, 104] on button "Ok" at bounding box center [580, 101] width 34 height 20
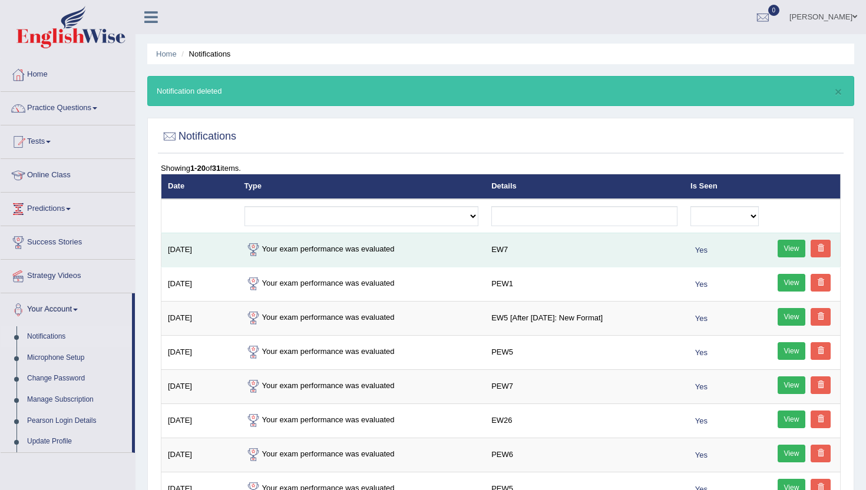
click at [788, 252] on link "View" at bounding box center [792, 249] width 28 height 18
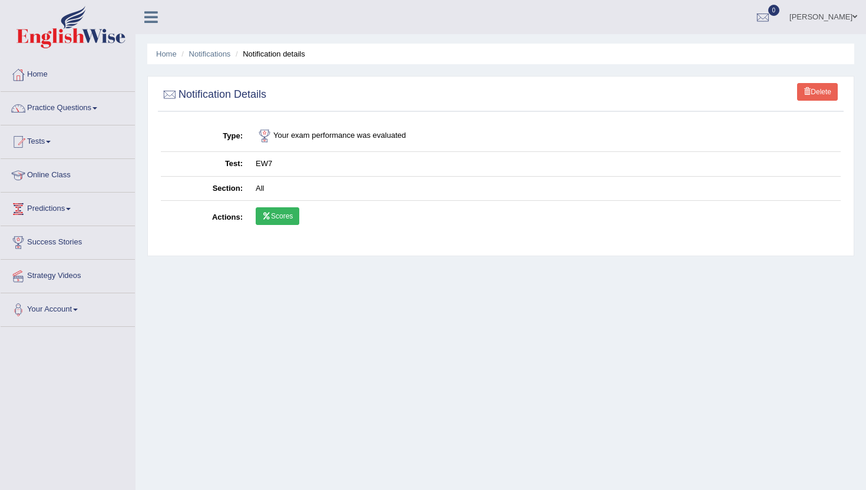
click at [293, 216] on link "Scores" at bounding box center [278, 216] width 44 height 18
click at [58, 76] on link "Home" at bounding box center [68, 72] width 134 height 29
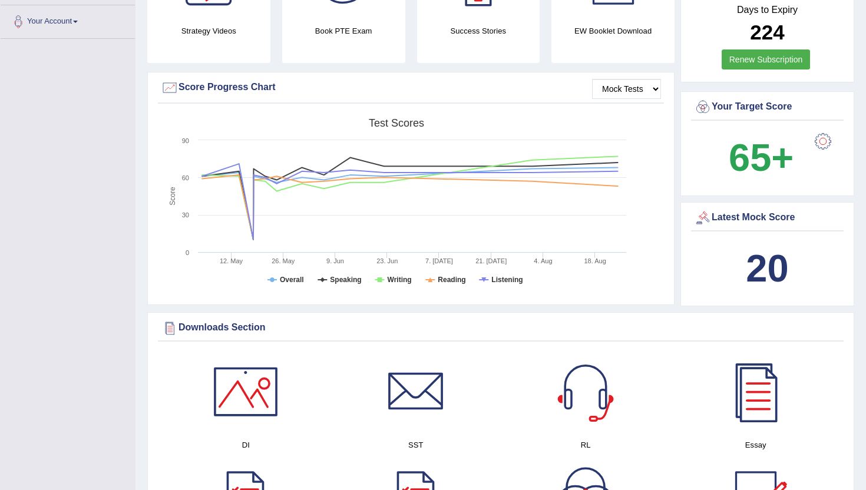
scroll to position [306, 0]
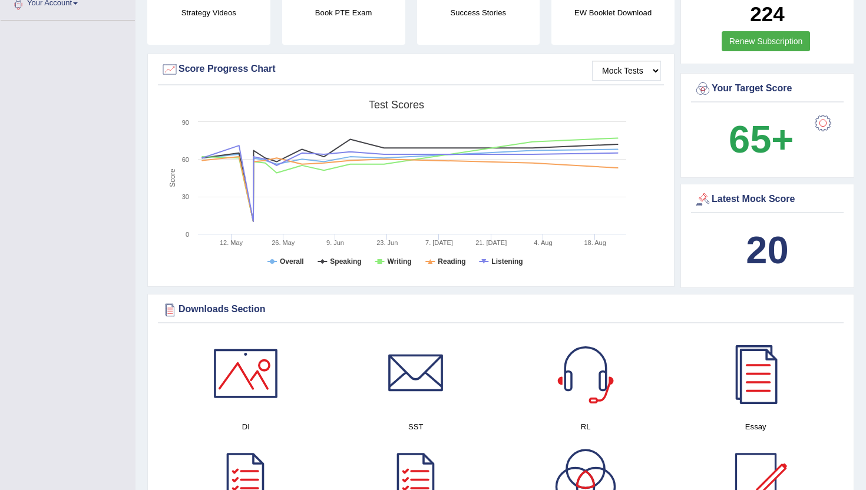
click at [730, 257] on div "20" at bounding box center [767, 250] width 147 height 57
click at [732, 206] on div "Latest Mock Score" at bounding box center [767, 200] width 147 height 18
click at [732, 205] on div "Latest Mock Score" at bounding box center [767, 200] width 147 height 18
click at [644, 71] on select "Mock Tests" at bounding box center [626, 71] width 69 height 20
click at [592, 61] on select "Mock Tests" at bounding box center [626, 71] width 69 height 20
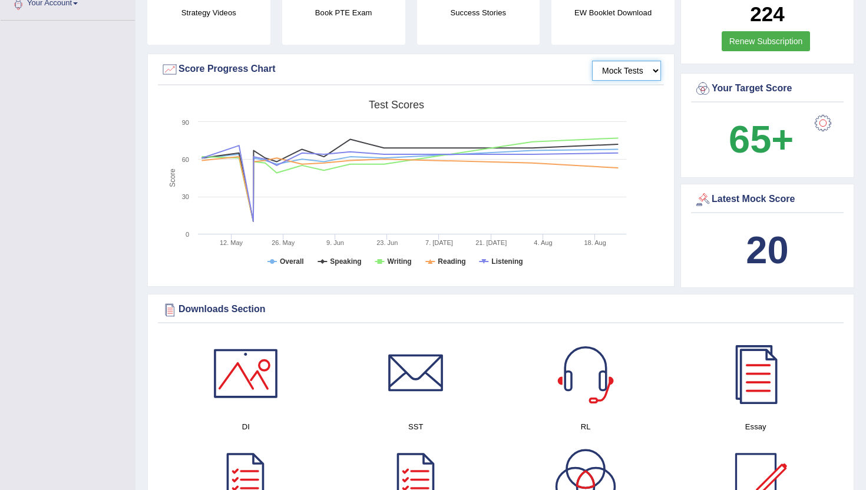
click at [654, 69] on select "Mock Tests" at bounding box center [626, 71] width 69 height 20
click at [592, 61] on select "Mock Tests" at bounding box center [626, 71] width 69 height 20
click at [631, 72] on select "Mock Tests" at bounding box center [626, 71] width 69 height 20
click at [648, 146] on div "Created with Highcharts 7.1.2 Score Test scores Overall Speaking Writing Readin…" at bounding box center [411, 187] width 506 height 186
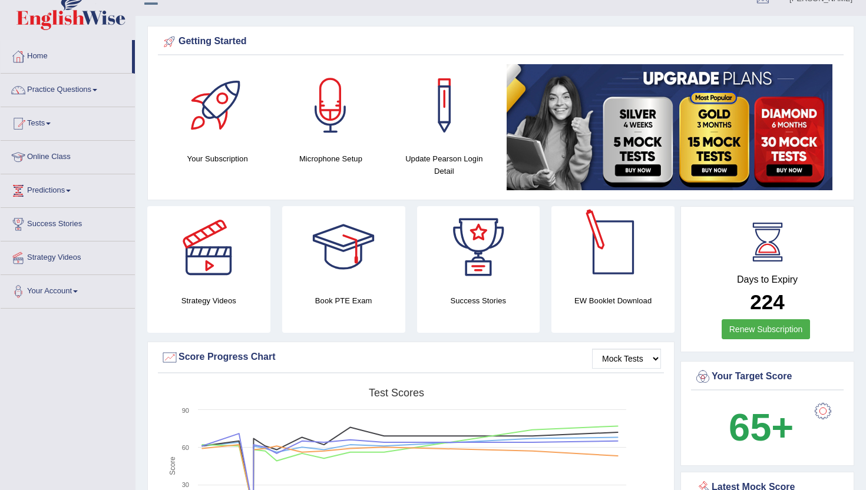
scroll to position [0, 0]
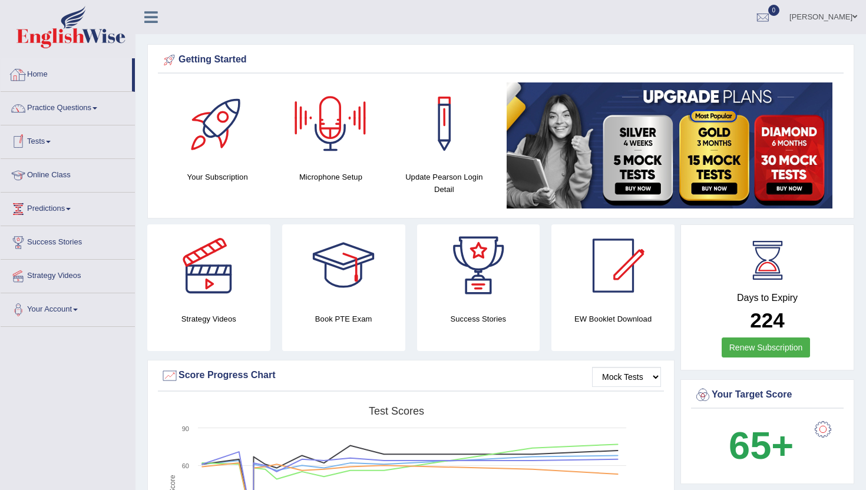
click at [39, 68] on link "Home" at bounding box center [66, 72] width 131 height 29
click at [71, 106] on link "Practice Questions" at bounding box center [68, 106] width 134 height 29
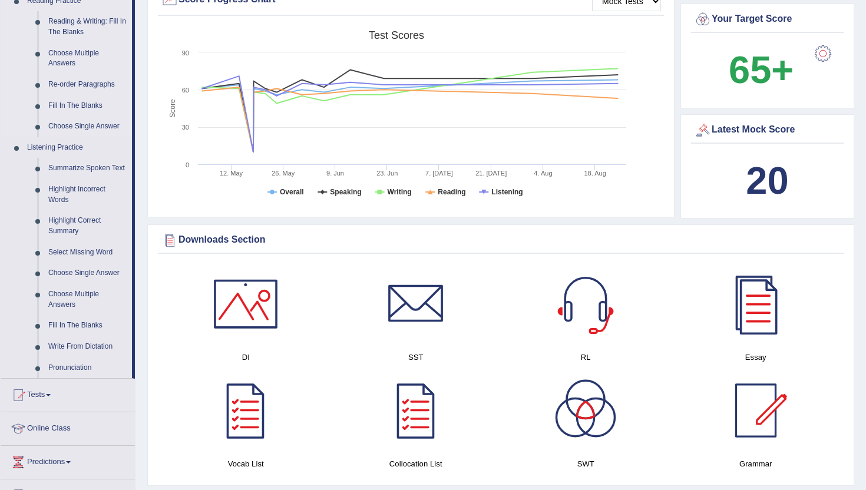
scroll to position [377, 0]
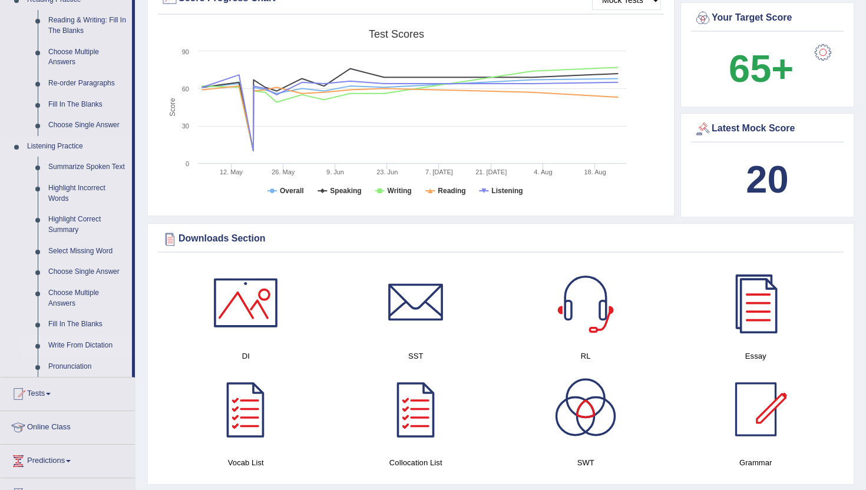
click at [85, 354] on link "Write From Dictation" at bounding box center [87, 345] width 89 height 21
